Goal: Task Accomplishment & Management: Complete application form

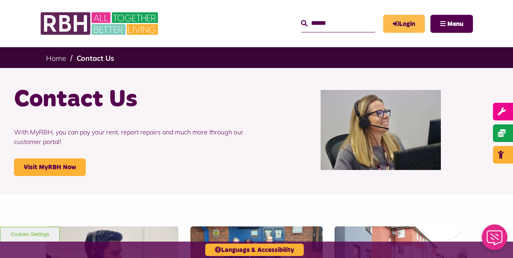
click at [399, 24] on link "Login" at bounding box center [404, 24] width 42 height 18
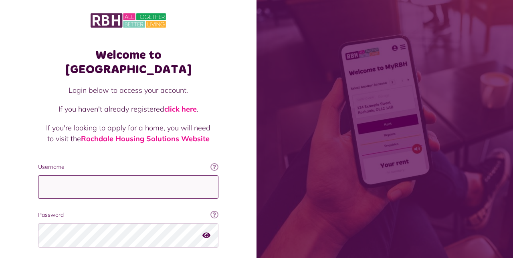
type input "**********"
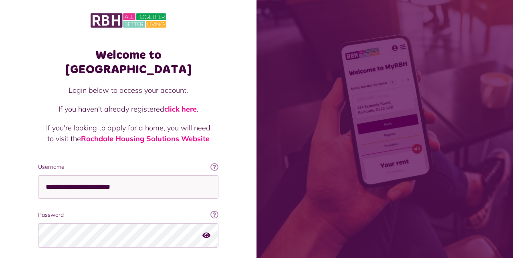
click at [206, 232] on icon "button" at bounding box center [206, 235] width 8 height 7
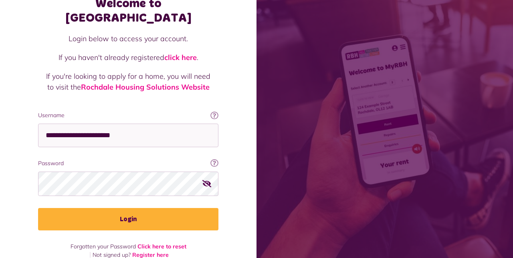
scroll to position [51, 0]
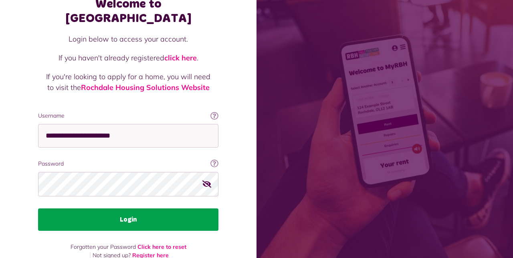
click at [131, 209] on button "Login" at bounding box center [128, 220] width 180 height 22
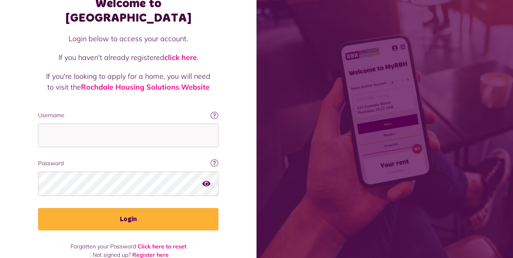
scroll to position [51, 0]
click at [111, 124] on input "Username" at bounding box center [128, 136] width 180 height 24
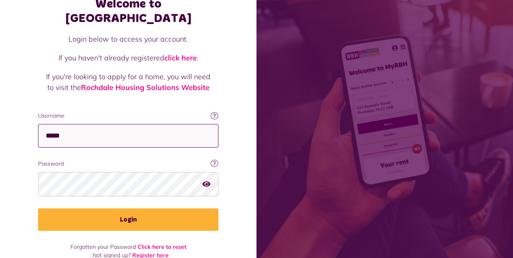
type input "**********"
click at [206, 181] on icon "button" at bounding box center [206, 184] width 8 height 7
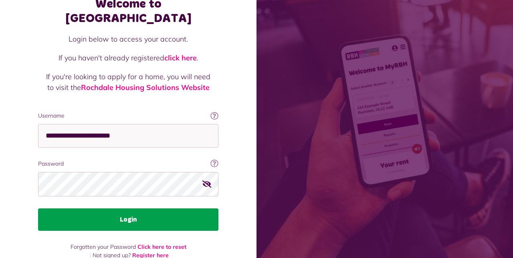
click at [127, 209] on button "Login" at bounding box center [128, 220] width 180 height 22
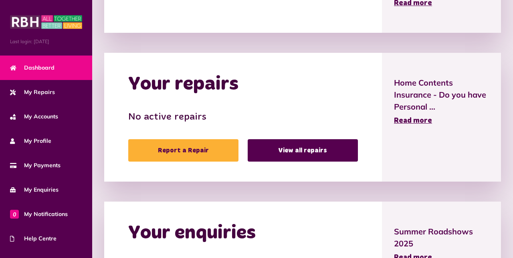
scroll to position [314, 0]
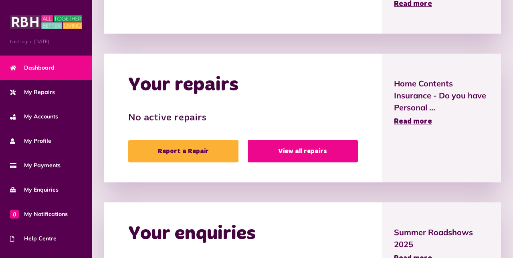
click at [302, 150] on link "View all repairs" at bounding box center [303, 151] width 110 height 22
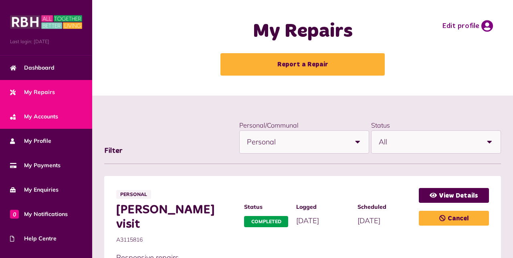
click at [46, 116] on span "My Accounts" at bounding box center [34, 117] width 48 height 8
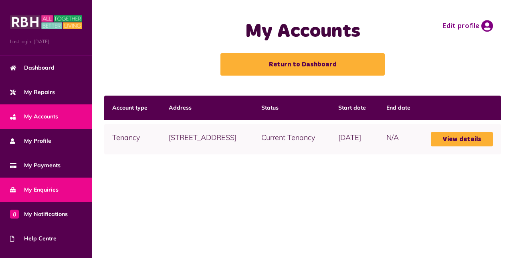
click at [54, 191] on span "My Enquiries" at bounding box center [34, 190] width 48 height 8
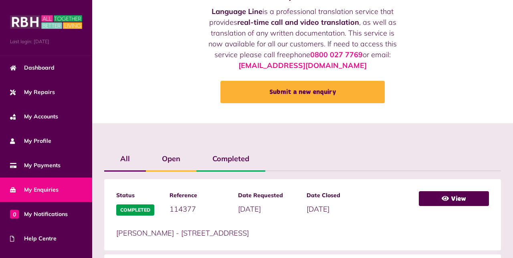
scroll to position [50, 0]
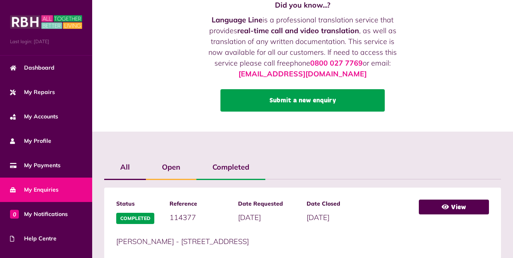
click at [300, 101] on link "Submit a new enquiry" at bounding box center [302, 100] width 164 height 22
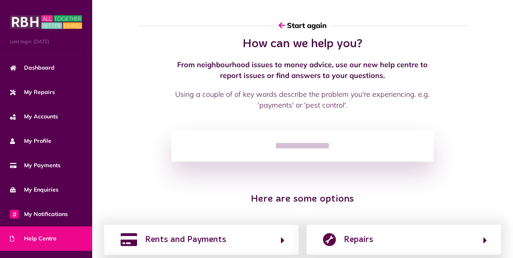
click at [272, 143] on input "search" at bounding box center [302, 146] width 262 height 31
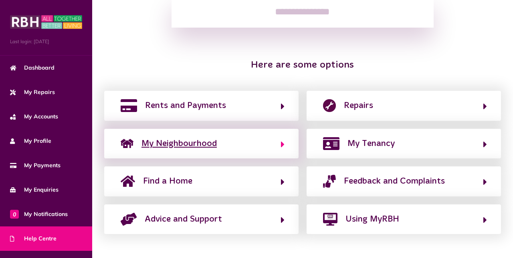
scroll to position [139, 0]
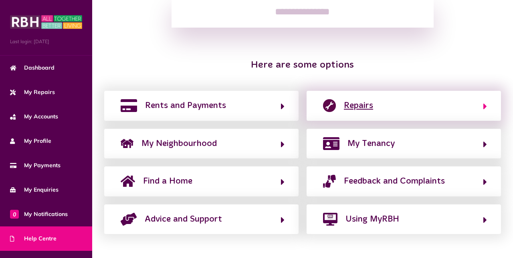
click at [438, 100] on button "Repairs" at bounding box center [403, 106] width 166 height 14
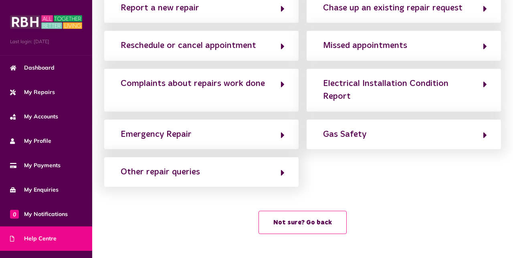
scroll to position [0, 0]
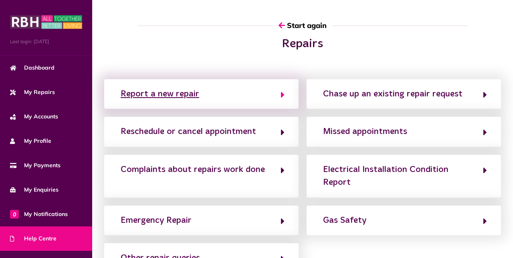
click at [217, 95] on button "Report a new repair" at bounding box center [201, 94] width 166 height 14
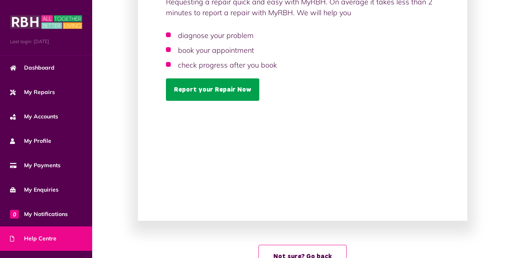
scroll to position [106, 0]
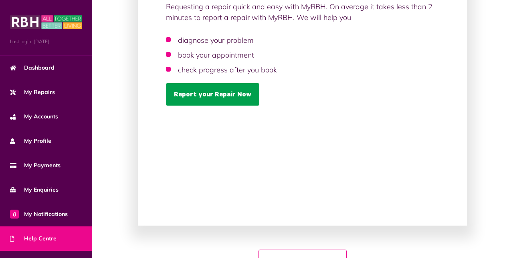
click at [192, 91] on link "Report your Repair Now" at bounding box center [212, 94] width 93 height 22
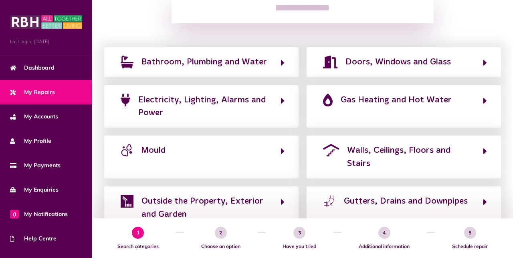
scroll to position [125, 0]
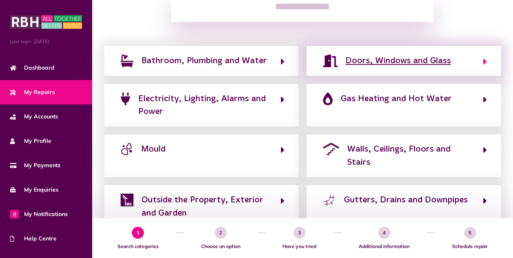
click at [371, 61] on span "Doors, Windows and Glass" at bounding box center [397, 60] width 105 height 13
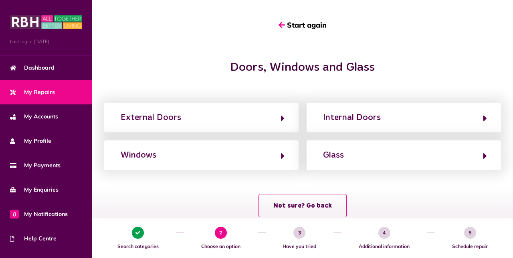
scroll to position [61, 0]
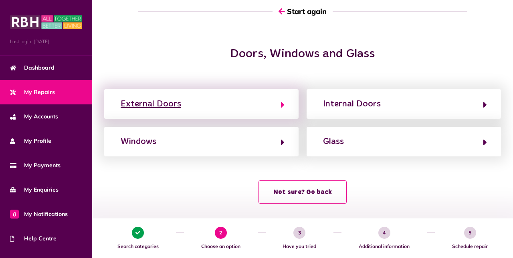
click at [265, 107] on button "External Doors" at bounding box center [201, 104] width 166 height 14
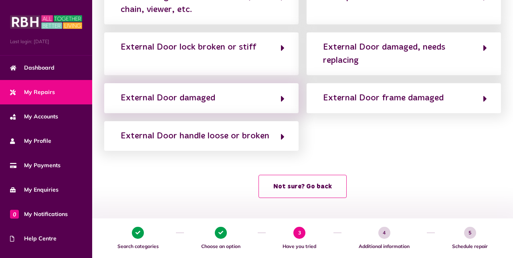
scroll to position [172, 0]
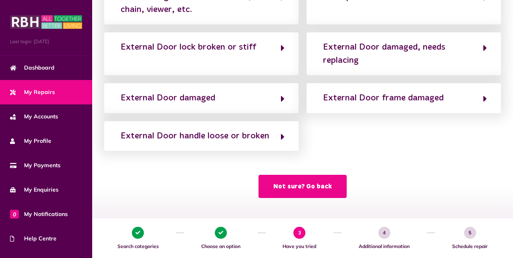
click at [295, 183] on button "Not sure? Go back" at bounding box center [302, 186] width 88 height 23
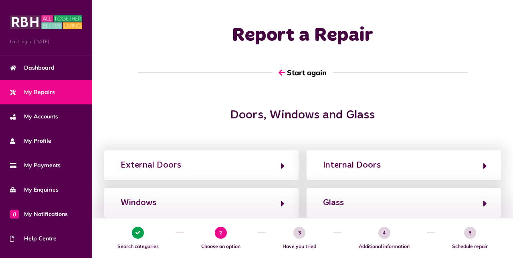
scroll to position [0, 0]
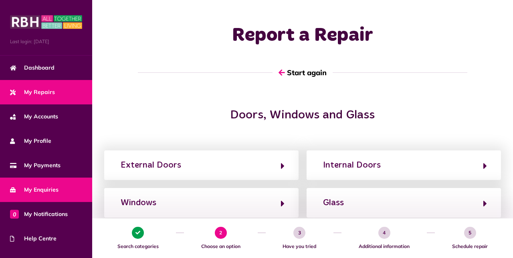
click at [26, 189] on span "My Enquiries" at bounding box center [34, 190] width 48 height 8
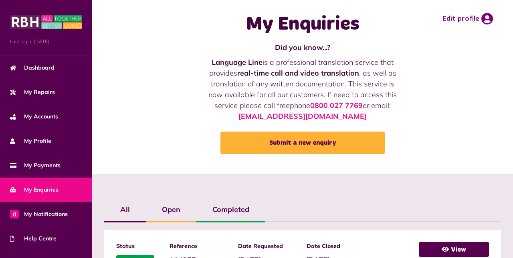
scroll to position [6, 0]
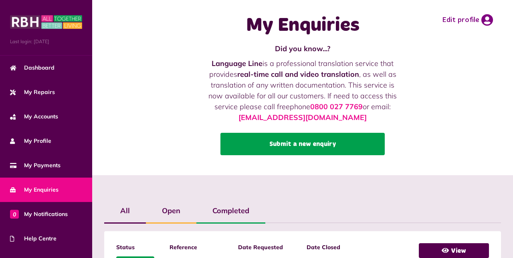
click at [293, 142] on link "Submit a new enquiry" at bounding box center [302, 144] width 164 height 22
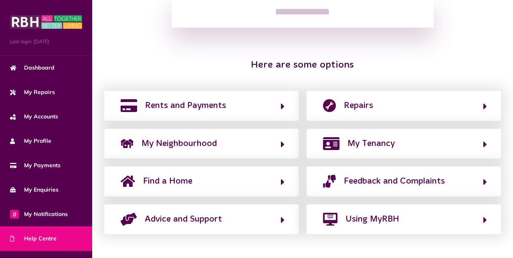
scroll to position [139, 0]
